Goal: Find specific page/section: Find specific page/section

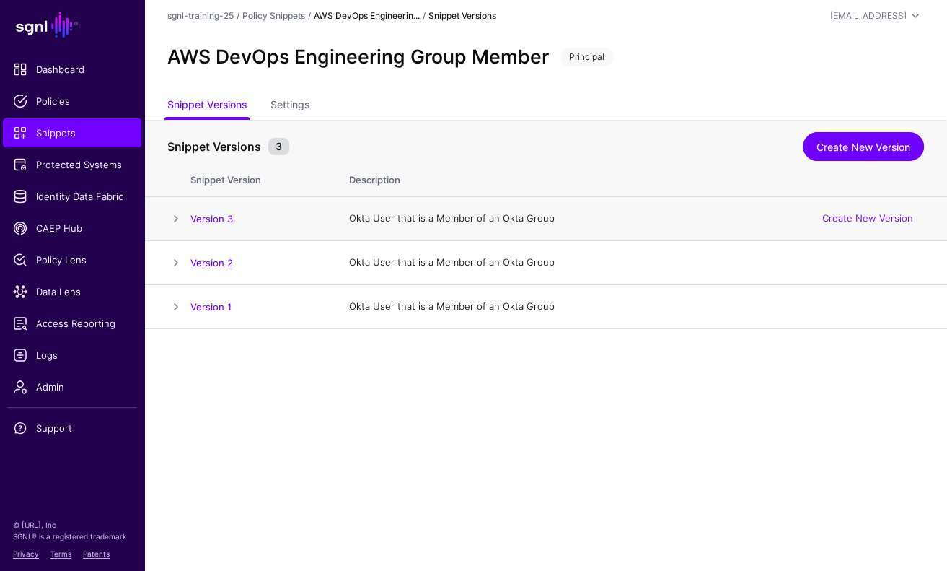
click at [177, 210] on span at bounding box center [175, 218] width 17 height 17
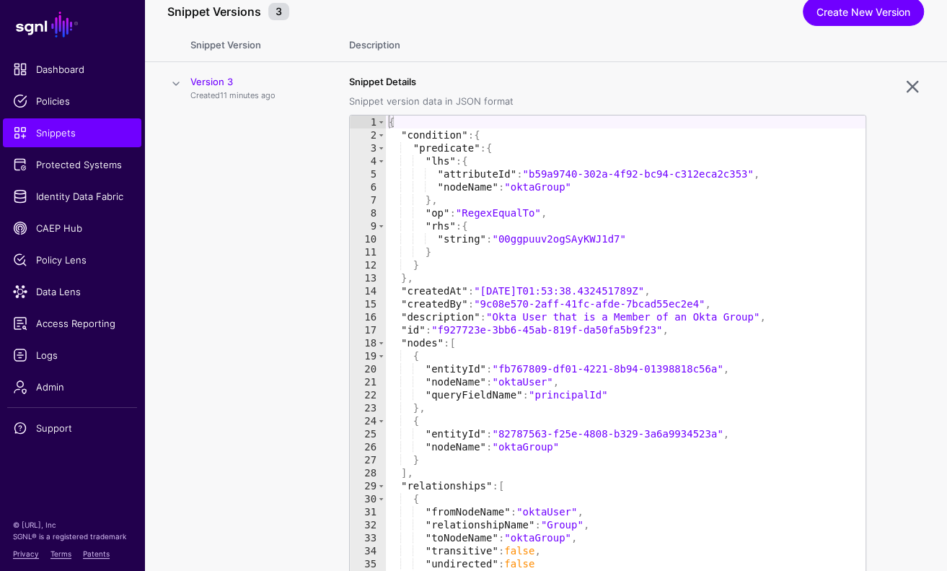
scroll to position [79, 0]
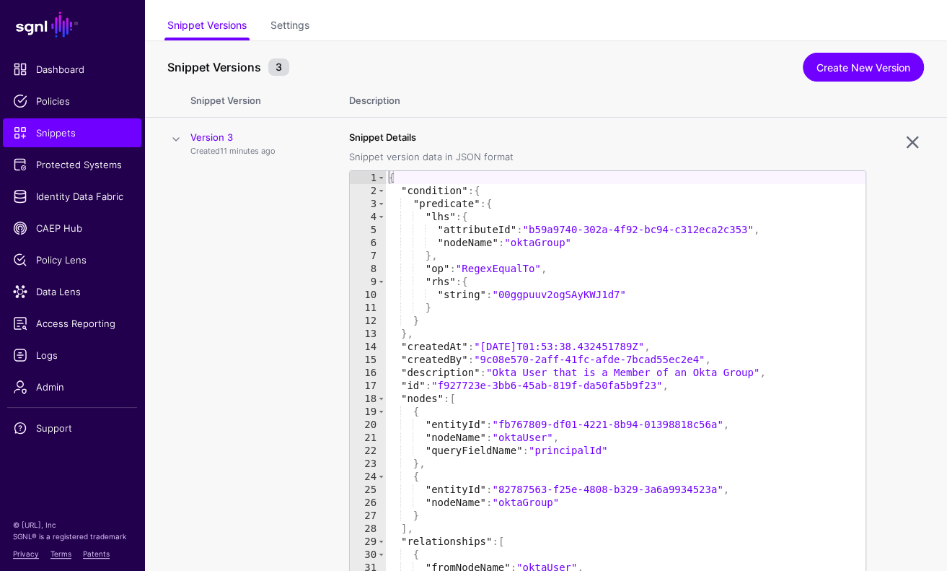
click at [184, 139] on span at bounding box center [175, 139] width 17 height 17
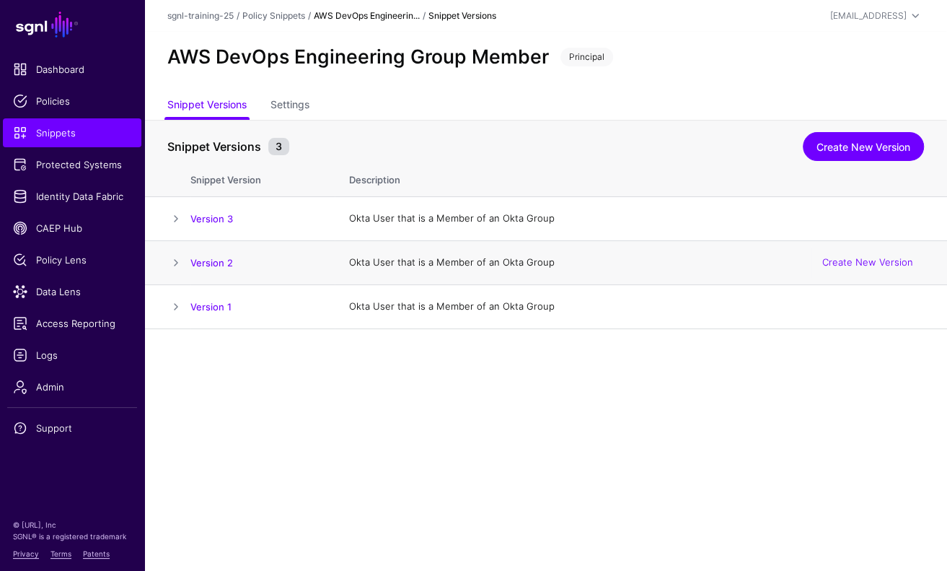
click at [172, 260] on span at bounding box center [175, 262] width 17 height 17
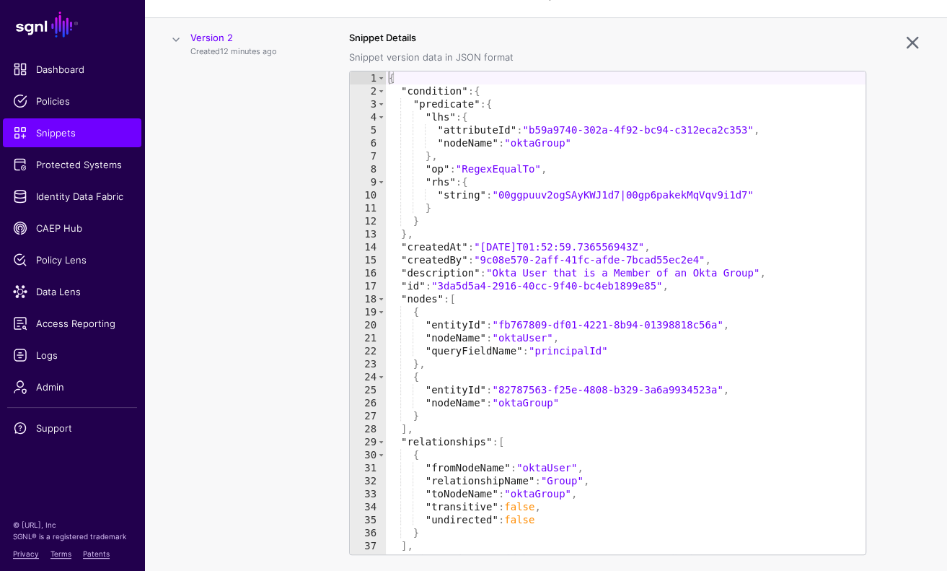
scroll to position [140, 0]
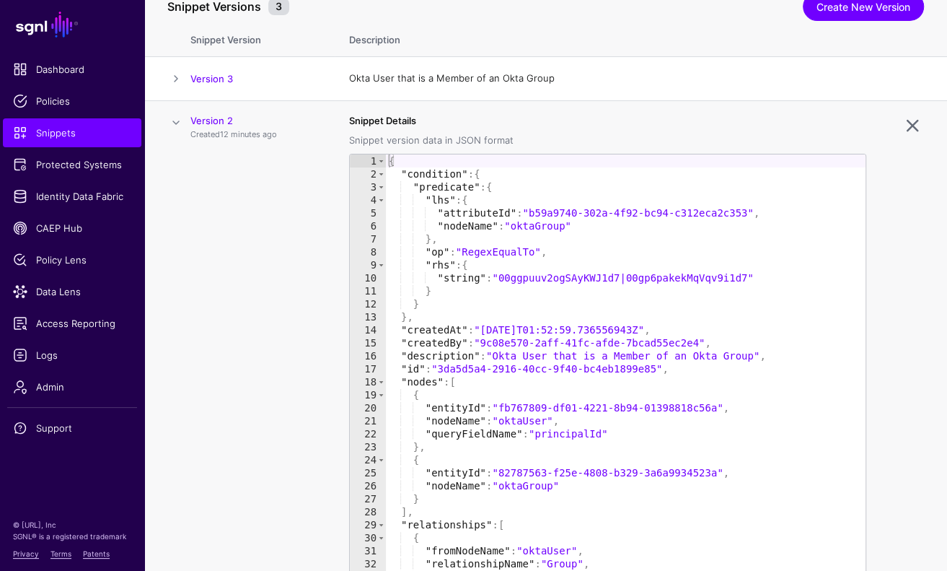
click at [174, 126] on span at bounding box center [175, 122] width 17 height 17
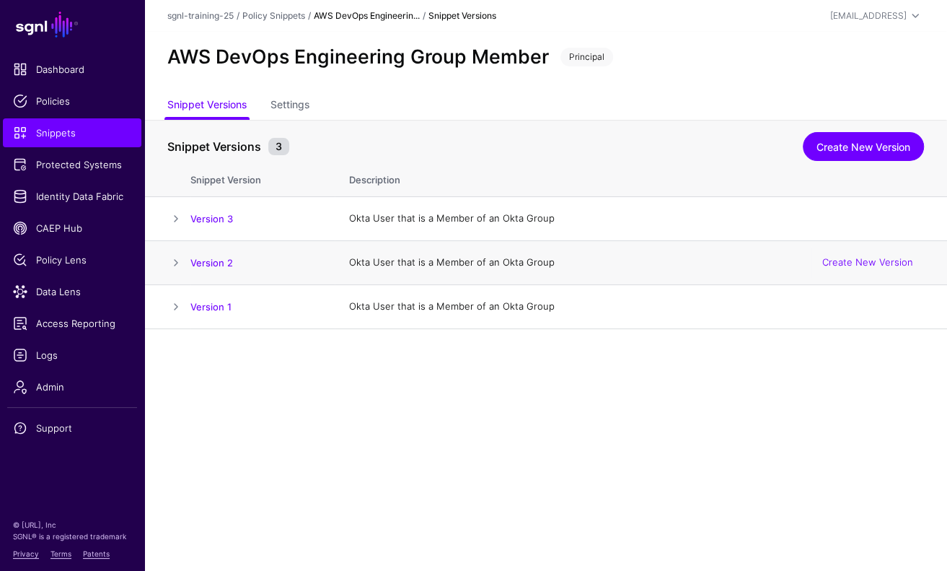
scroll to position [0, 0]
